Goal: Transaction & Acquisition: Purchase product/service

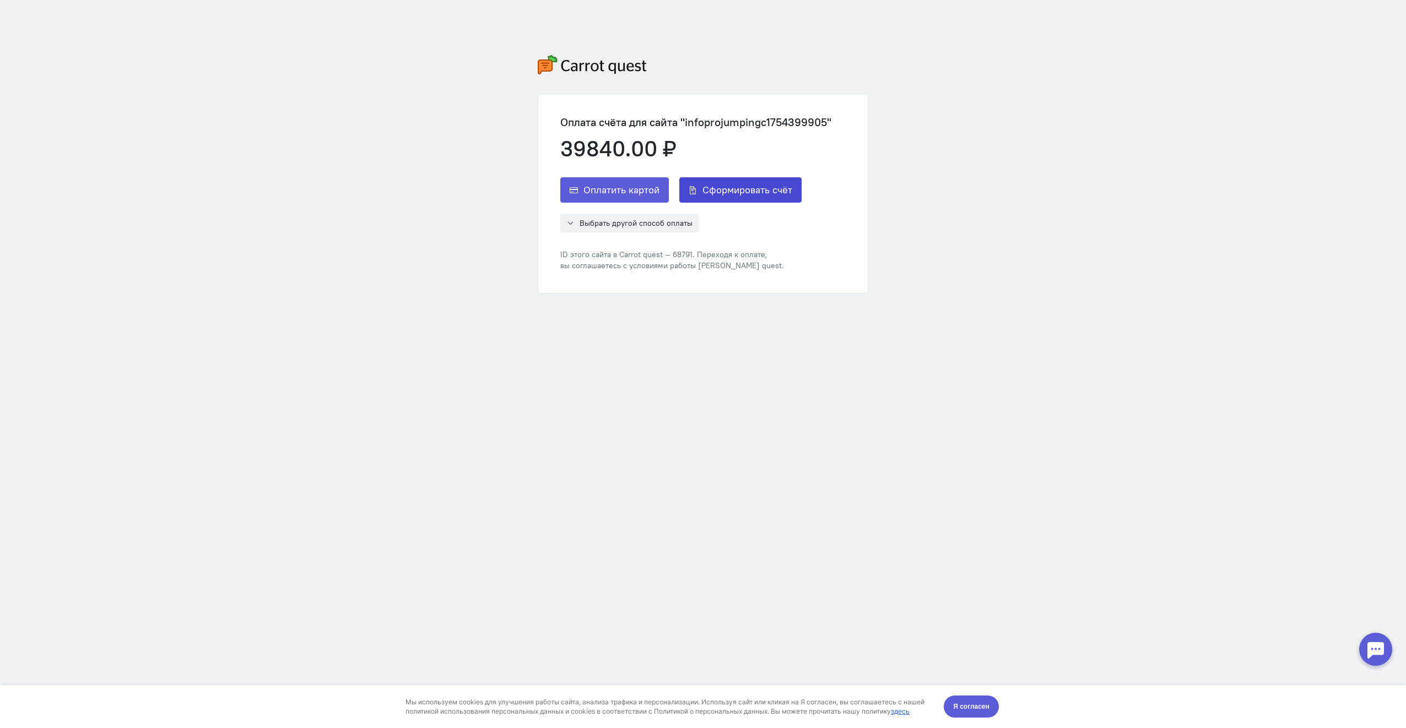
click at [721, 187] on span "Сформировать счёт" at bounding box center [747, 189] width 90 height 13
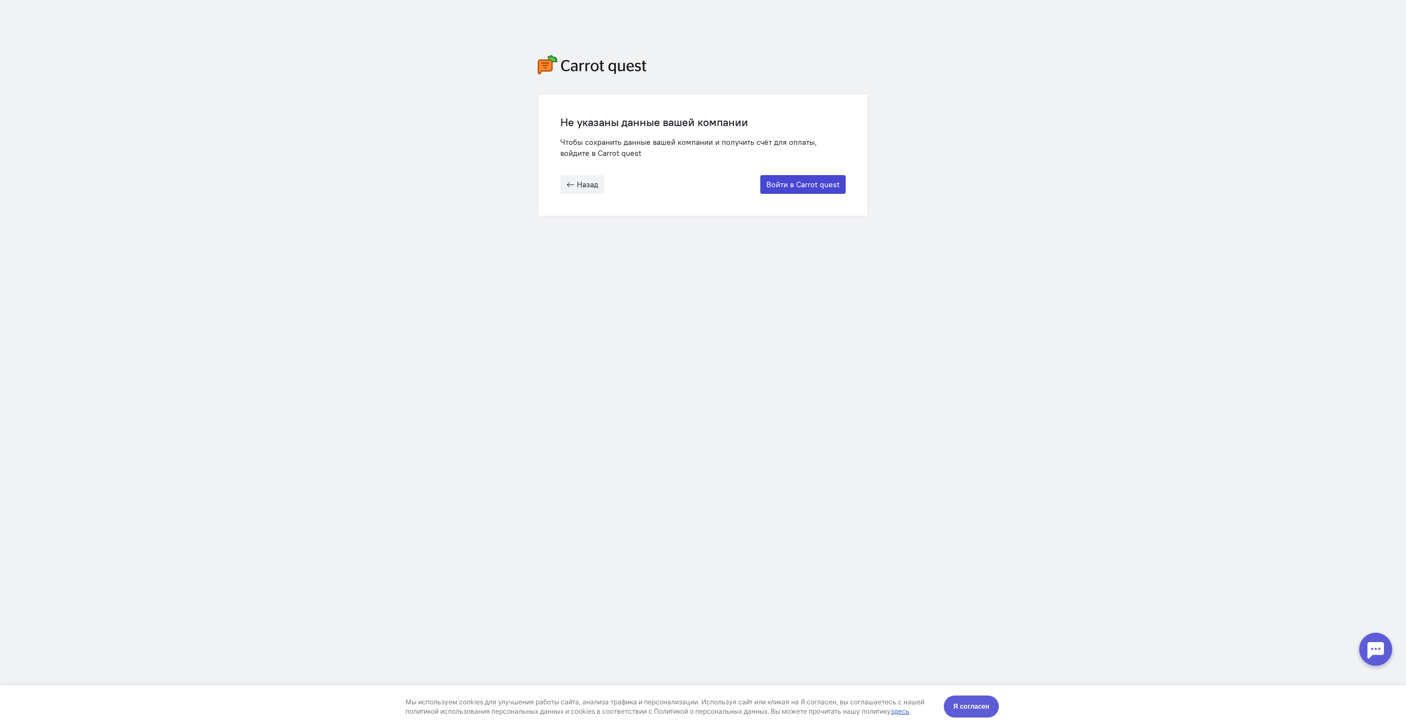
click at [781, 187] on button "Войти в Carrot quest" at bounding box center [802, 184] width 85 height 19
